Goal: Transaction & Acquisition: Purchase product/service

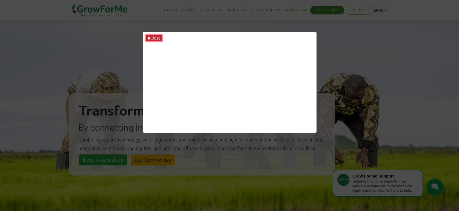
click at [157, 37] on button "Close" at bounding box center [154, 38] width 16 height 7
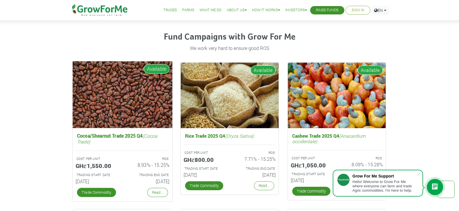
scroll to position [781, 0]
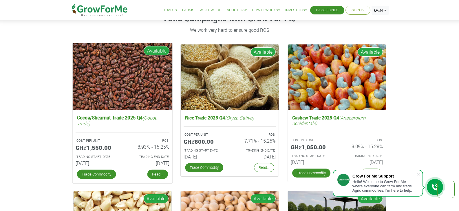
click at [156, 173] on link "Read..." at bounding box center [157, 174] width 21 height 9
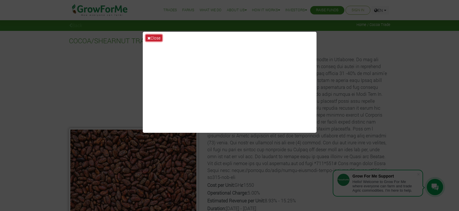
click at [155, 37] on button "Close" at bounding box center [154, 38] width 16 height 7
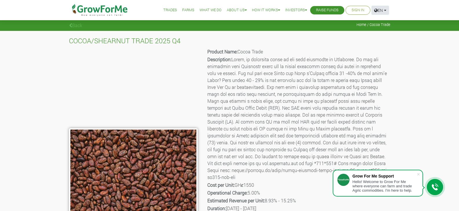
click at [384, 13] on link "EN" at bounding box center [379, 10] width 17 height 9
click at [262, 23] on link "How To" at bounding box center [274, 24] width 49 height 13
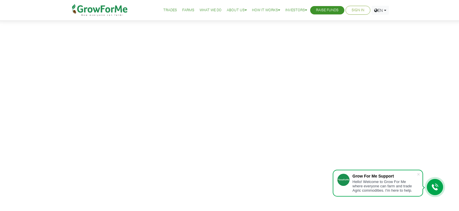
scroll to position [87, 0]
click at [418, 174] on span at bounding box center [418, 175] width 6 height 6
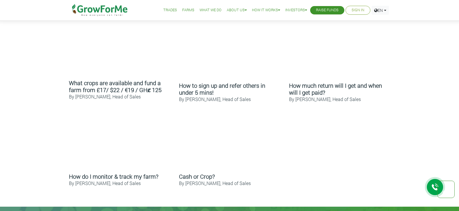
scroll to position [301, 0]
click at [165, 10] on link "Trades" at bounding box center [170, 10] width 14 height 6
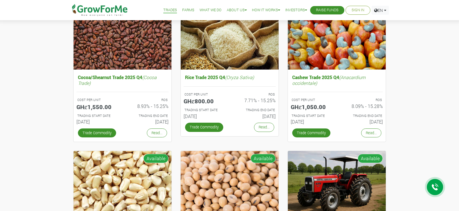
scroll to position [87, 0]
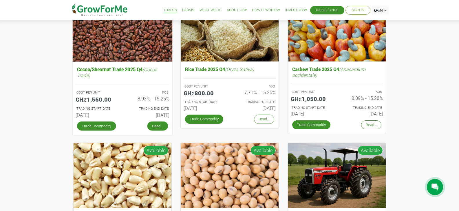
click at [156, 126] on link "Read..." at bounding box center [157, 125] width 21 height 9
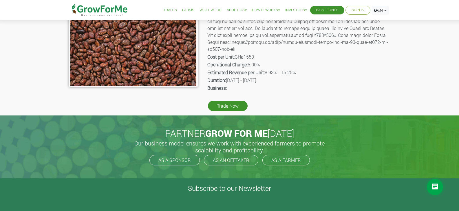
scroll to position [58, 0]
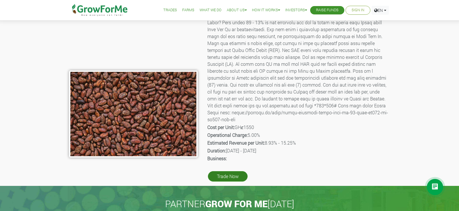
click at [238, 176] on link "Trade Now" at bounding box center [228, 177] width 40 height 10
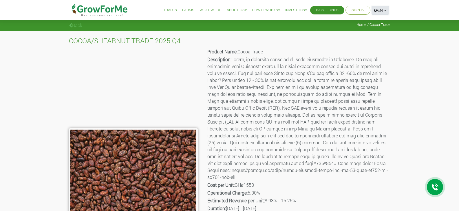
click at [383, 11] on link "EN" at bounding box center [379, 10] width 17 height 9
click at [297, 7] on li "Investors Investors Pitch Deck" at bounding box center [296, 10] width 26 height 21
click at [299, 23] on link "Investors" at bounding box center [304, 24] width 43 height 13
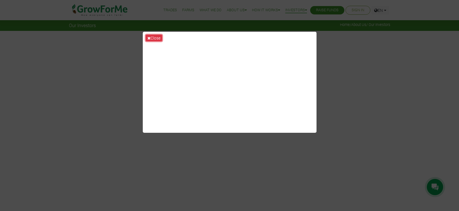
click at [150, 37] on icon at bounding box center [148, 38] width 3 height 4
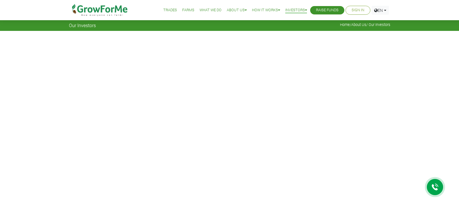
click at [203, 10] on link "What We Do" at bounding box center [210, 10] width 22 height 6
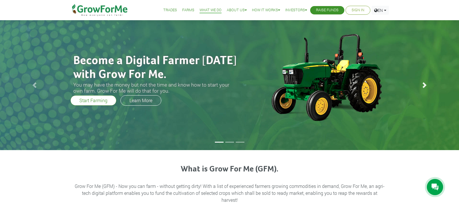
click at [424, 84] on span at bounding box center [424, 85] width 6 height 6
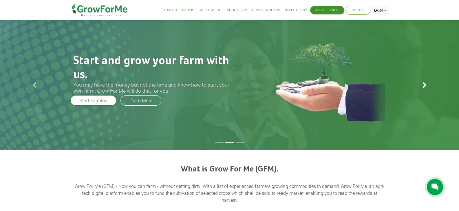
click at [424, 84] on span at bounding box center [424, 85] width 6 height 6
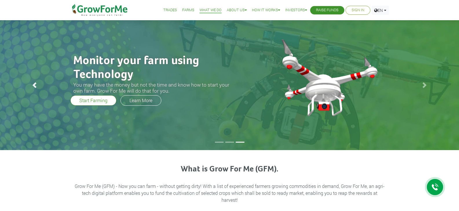
click at [35, 82] on link "Previous" at bounding box center [34, 85] width 69 height 130
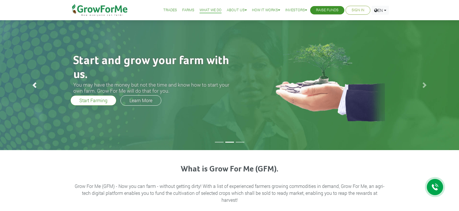
click at [30, 82] on link "Previous" at bounding box center [34, 85] width 69 height 130
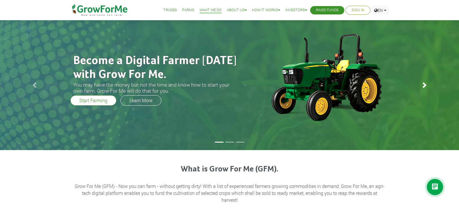
click at [421, 84] on span at bounding box center [424, 85] width 6 height 6
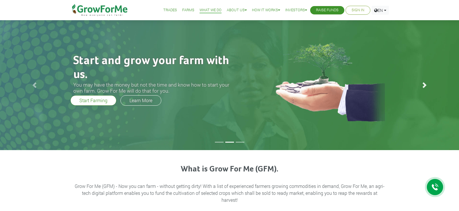
click at [420, 84] on link "Next" at bounding box center [424, 85] width 69 height 130
